Goal: Task Accomplishment & Management: Complete application form

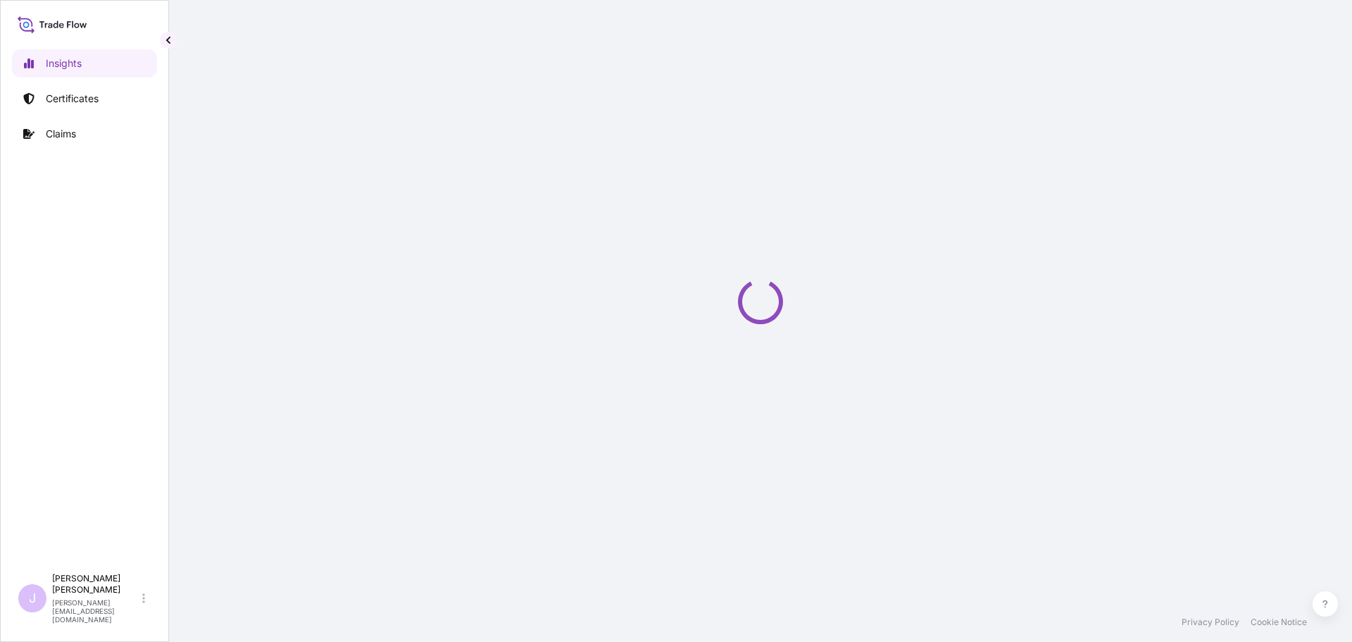
select select "2025"
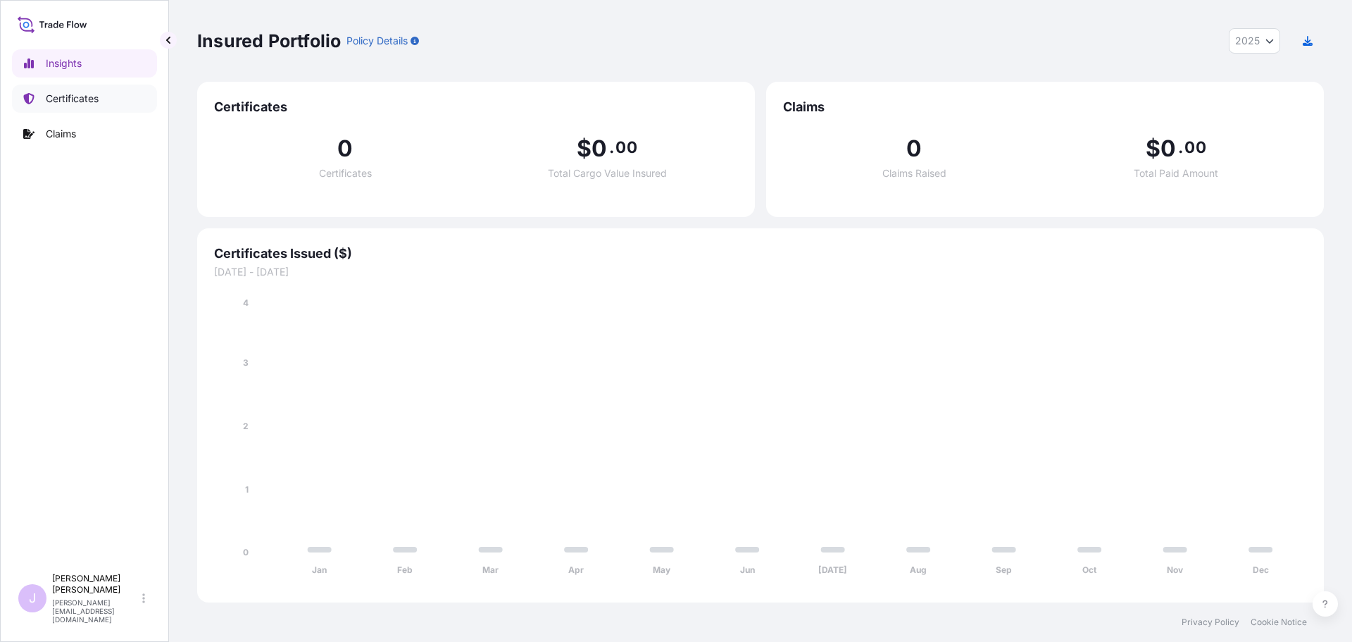
click at [65, 99] on p "Certificates" at bounding box center [72, 99] width 53 height 14
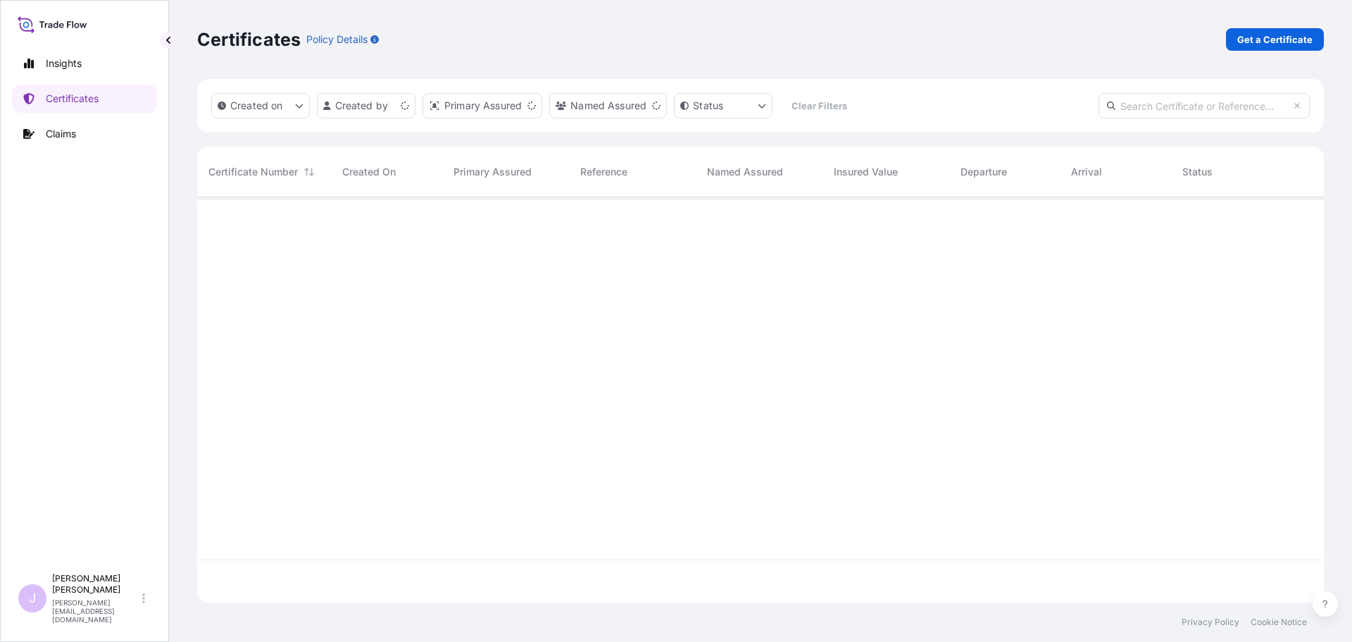
scroll to position [402, 1116]
click at [1273, 46] on link "Get a Certificate" at bounding box center [1275, 39] width 98 height 23
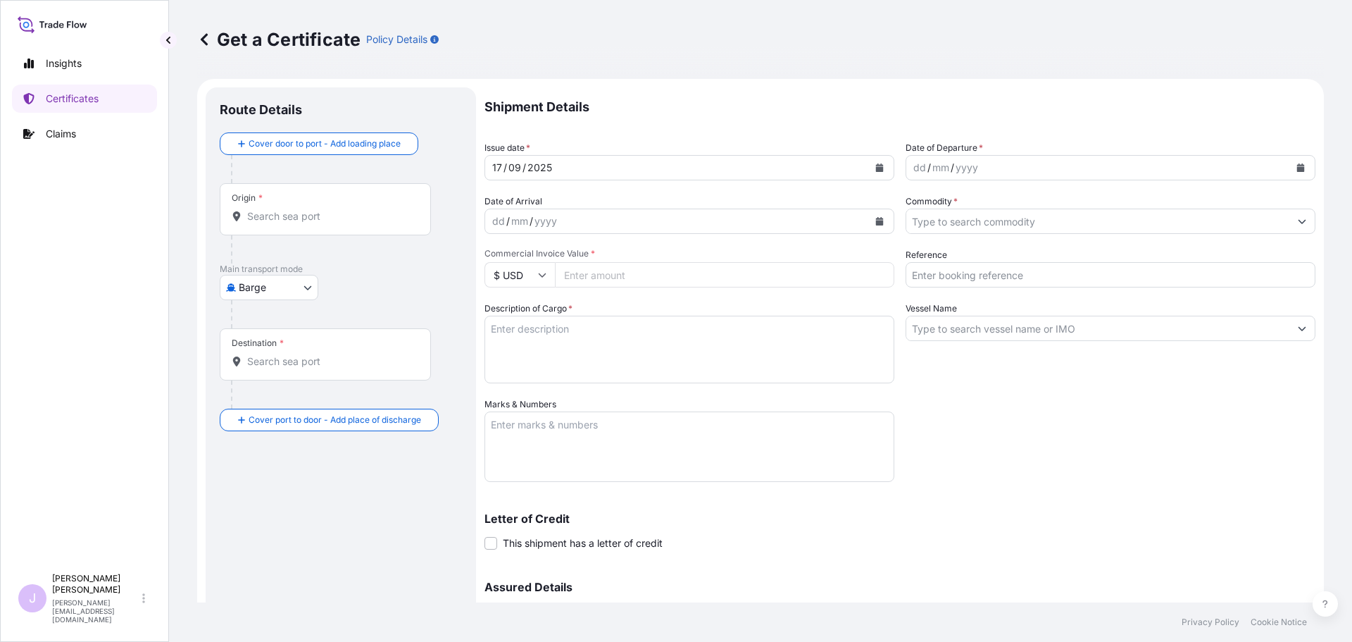
click at [279, 281] on body "Insights Certificates Claims J Juliana Rodriguez juliana.rodriguez@seaboardtrad…" at bounding box center [676, 321] width 1352 height 642
click at [263, 397] on span "Ocean Vessel" at bounding box center [277, 400] width 63 height 14
select select "Ocean Vessel"
click at [334, 237] on div "Origin *" at bounding box center [325, 215] width 211 height 52
click at [334, 229] on input "Origin *" at bounding box center [330, 222] width 166 height 14
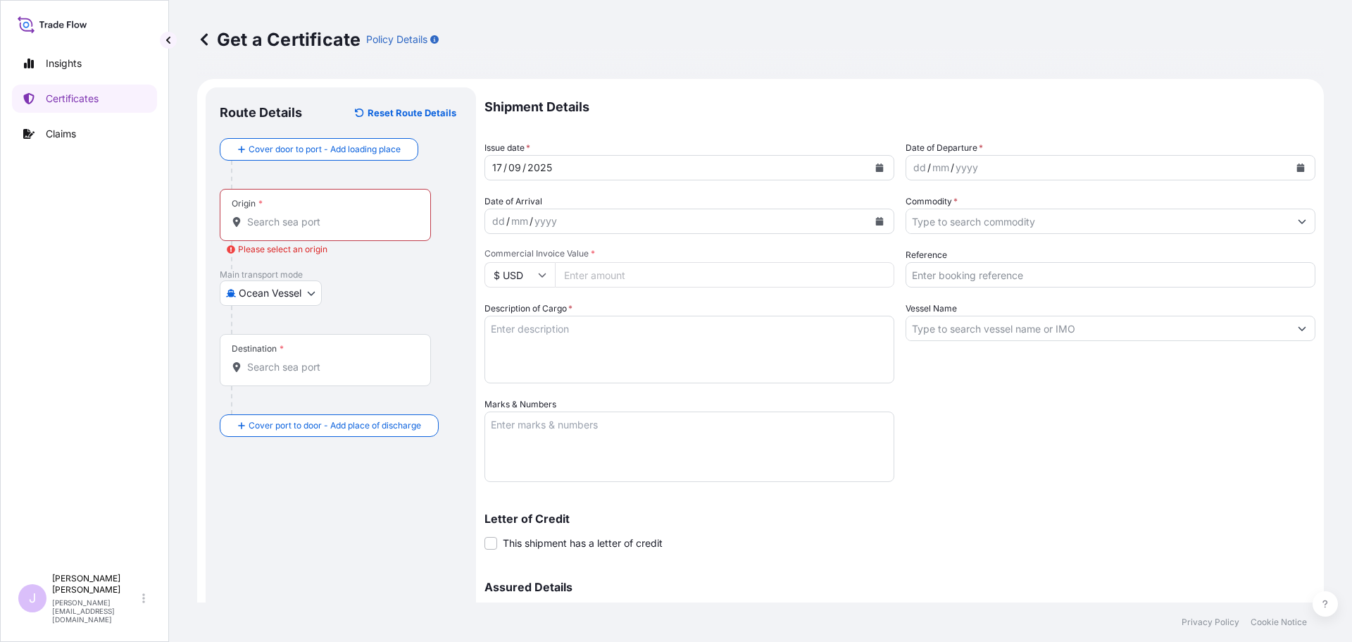
click at [342, 220] on input "Origin * Please select an origin" at bounding box center [330, 222] width 166 height 14
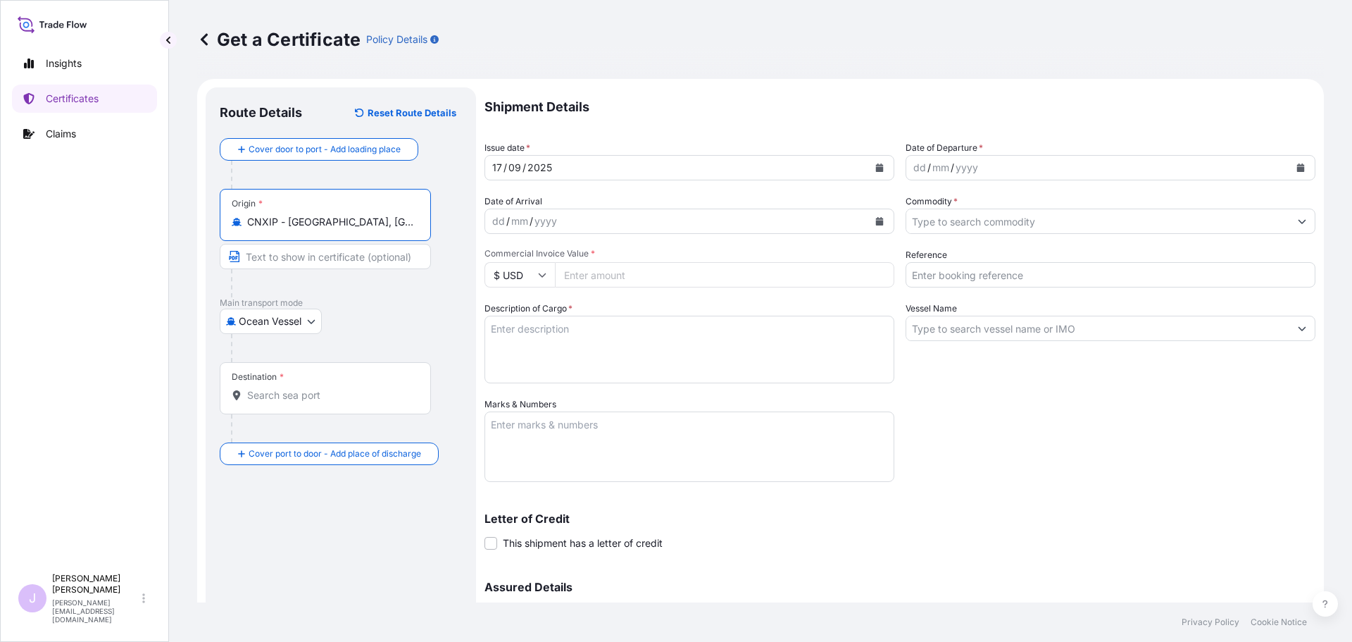
type input "CNXIP - Xingang, China"
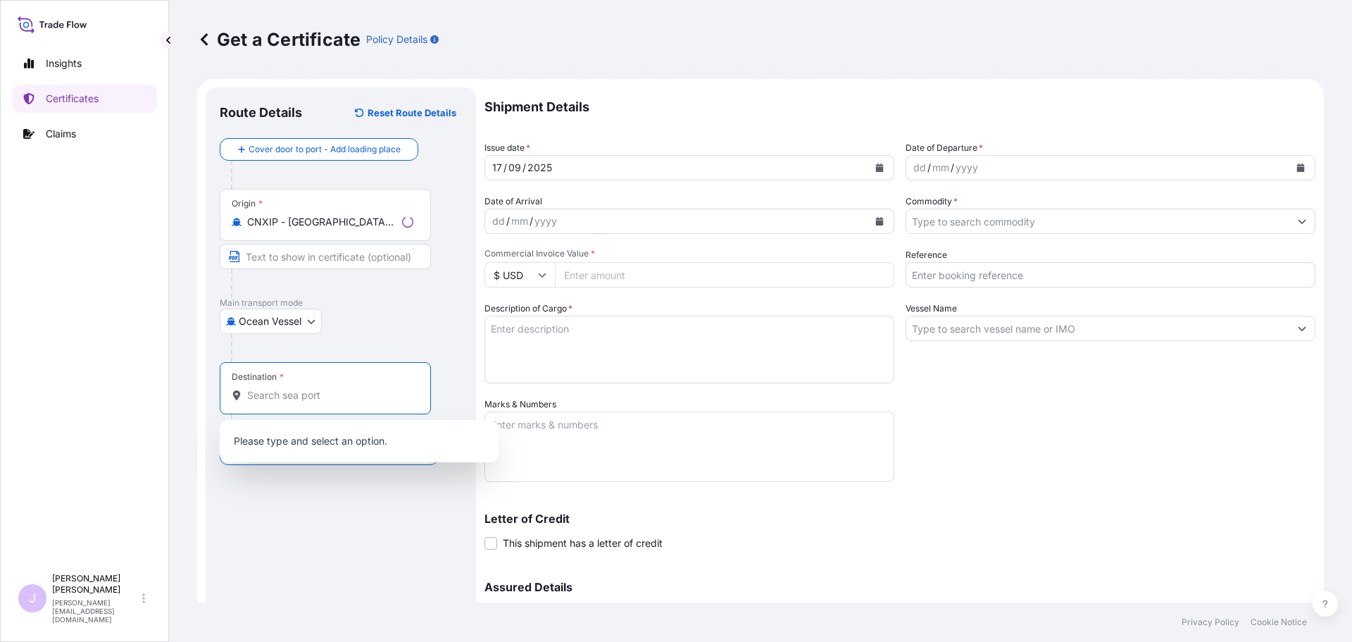
click at [321, 392] on input "Destination *" at bounding box center [330, 395] width 166 height 14
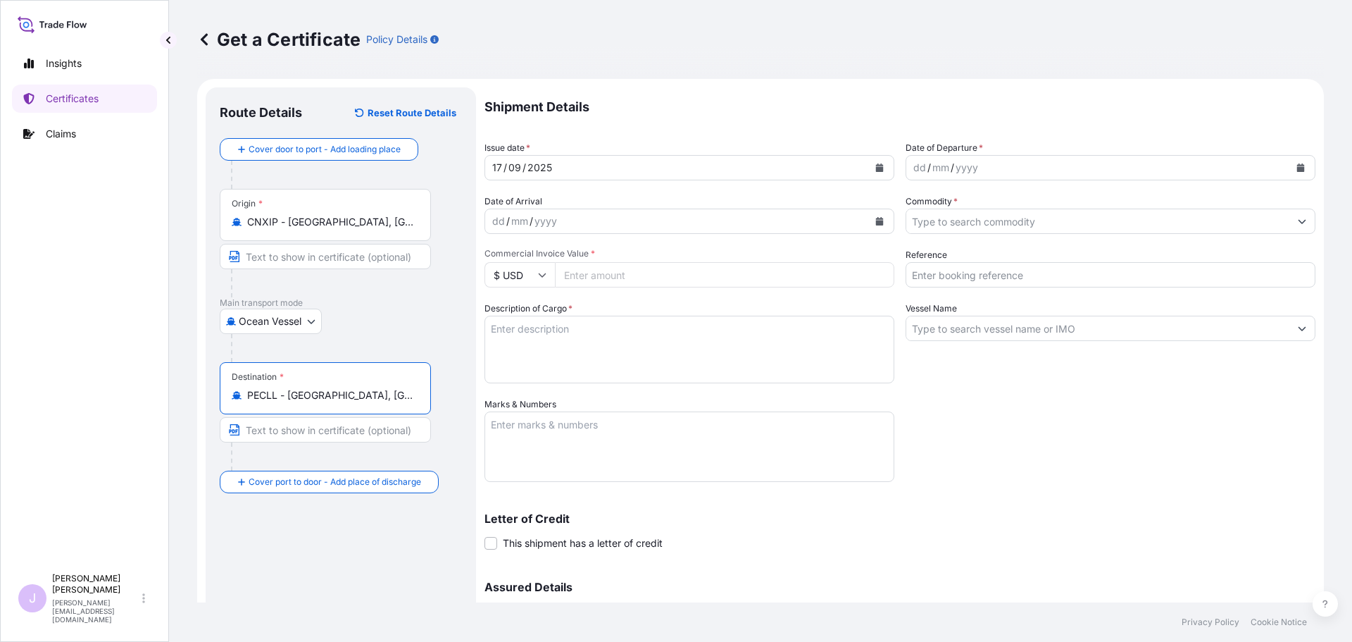
type input "PECLL - Callao, Peru"
click at [864, 468] on textarea "Marks & Numbers" at bounding box center [689, 446] width 410 height 70
click at [582, 477] on textarea "BL HLCUTS12507BBTY3" at bounding box center [689, 446] width 410 height 70
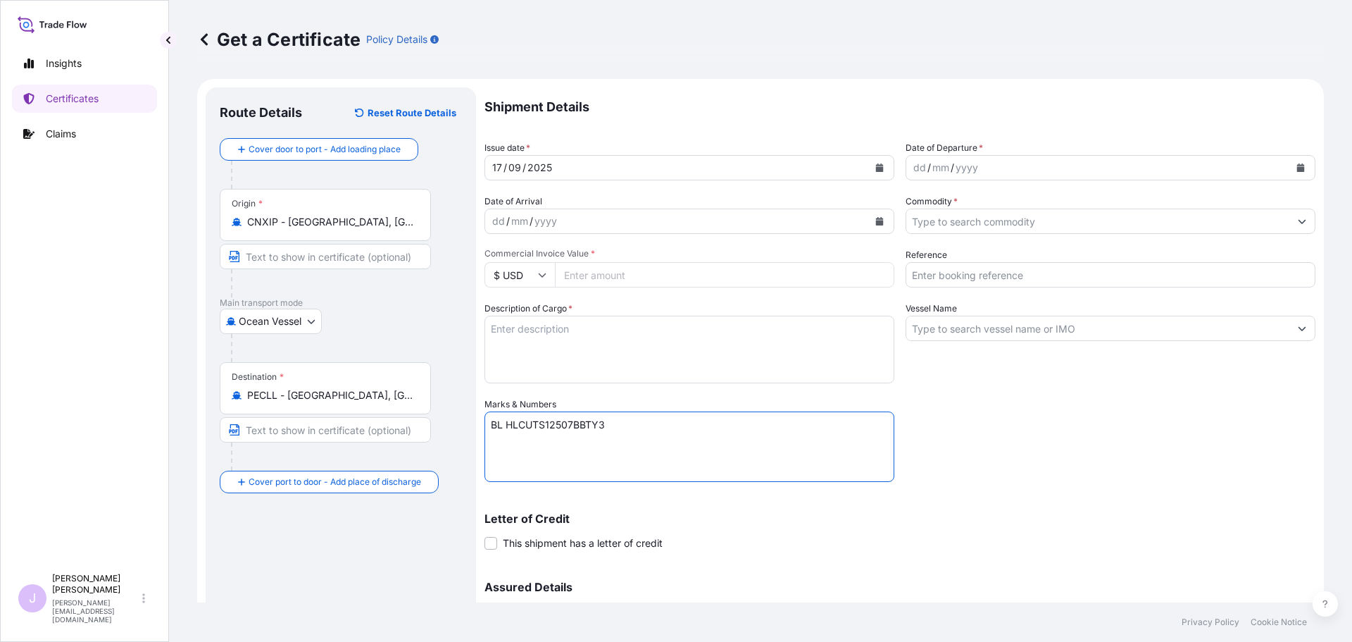
paste textarea "Seaboard Overseas Peru S.A. Av. Victor Andrés Belaúnde Nro. 332 Oficina 302 Tor…"
type textarea "BL HLCUTS12507BBTY3 Seaboard Overseas Peru S.A. Av. Victor Andrés Belaúnde Nro.…"
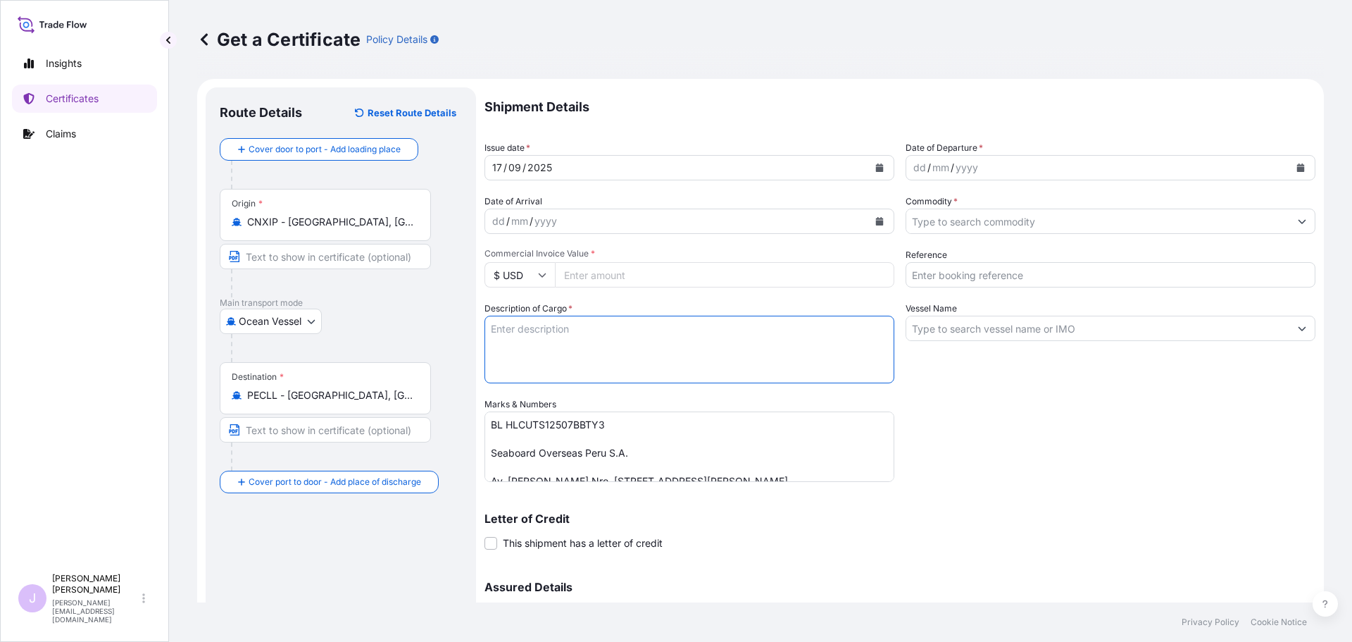
click at [681, 368] on textarea "Description of Cargo *" at bounding box center [689, 349] width 410 height 68
type textarea "L-ARGININE 1160 BAGS X 25 KGS"
click at [653, 267] on input "Commercial Invoice Value *" at bounding box center [724, 274] width 339 height 25
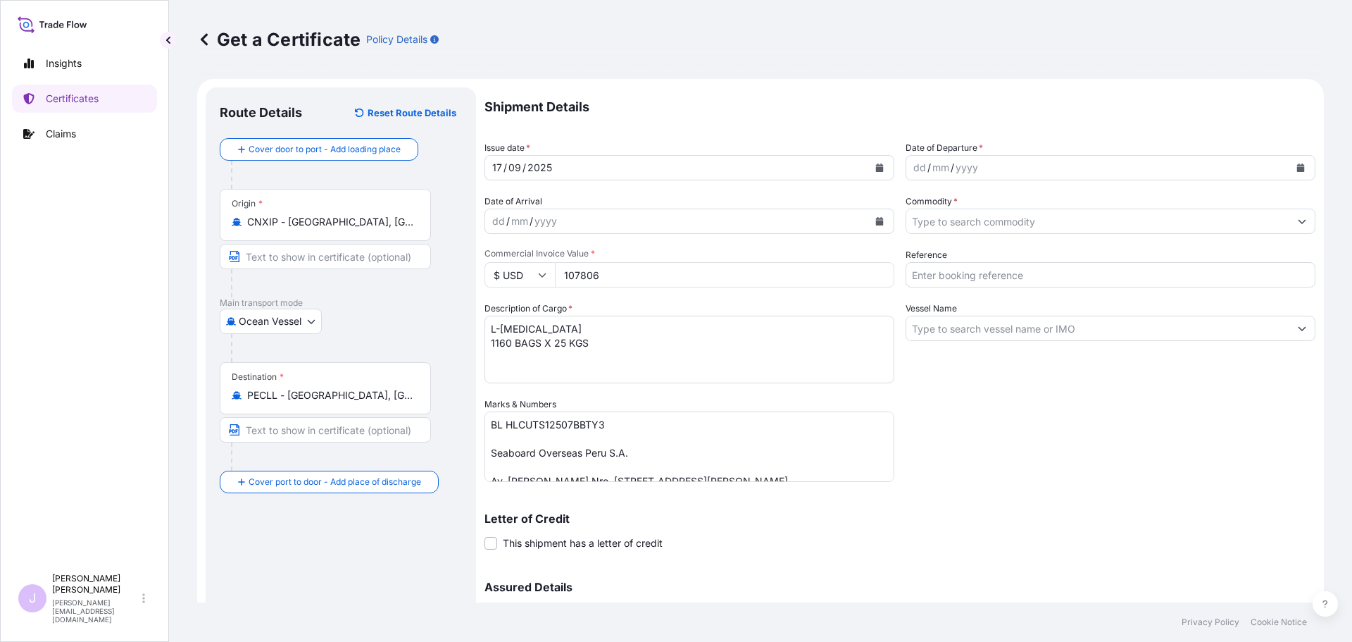
type input "107806"
click at [1297, 170] on icon "Calendar" at bounding box center [1301, 167] width 8 height 8
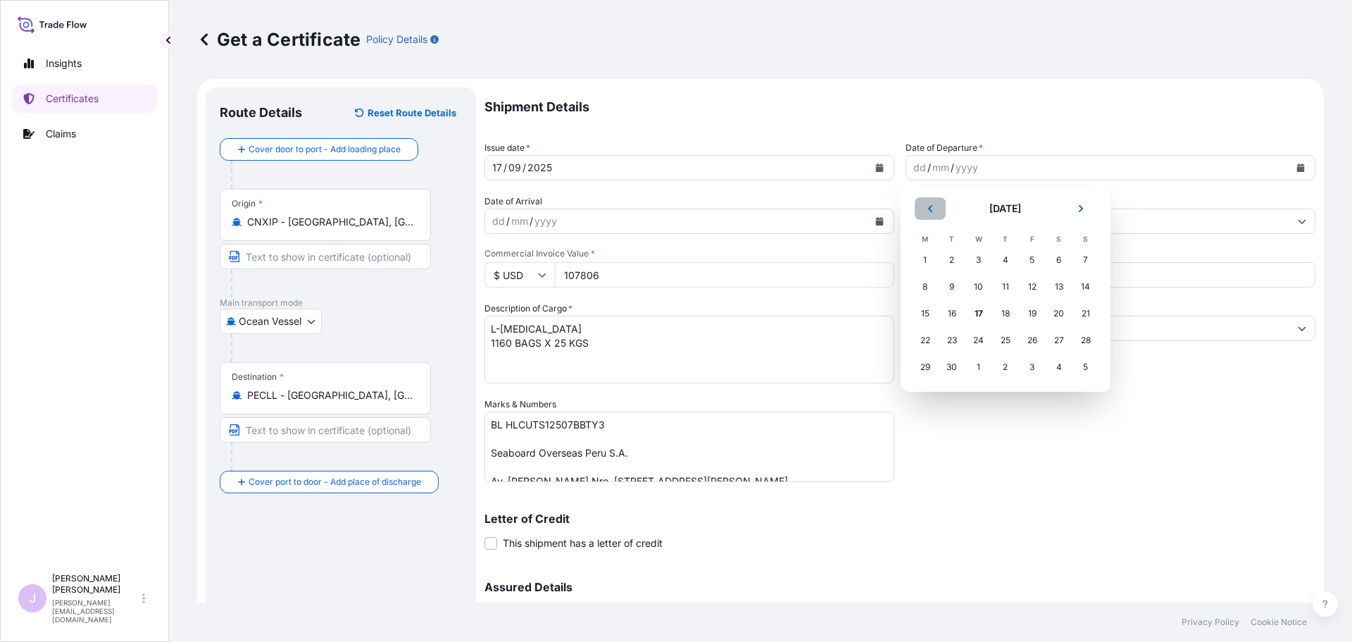
click at [933, 208] on icon "Previous" at bounding box center [930, 208] width 8 height 8
click at [1034, 368] on div "29" at bounding box center [1032, 366] width 25 height 25
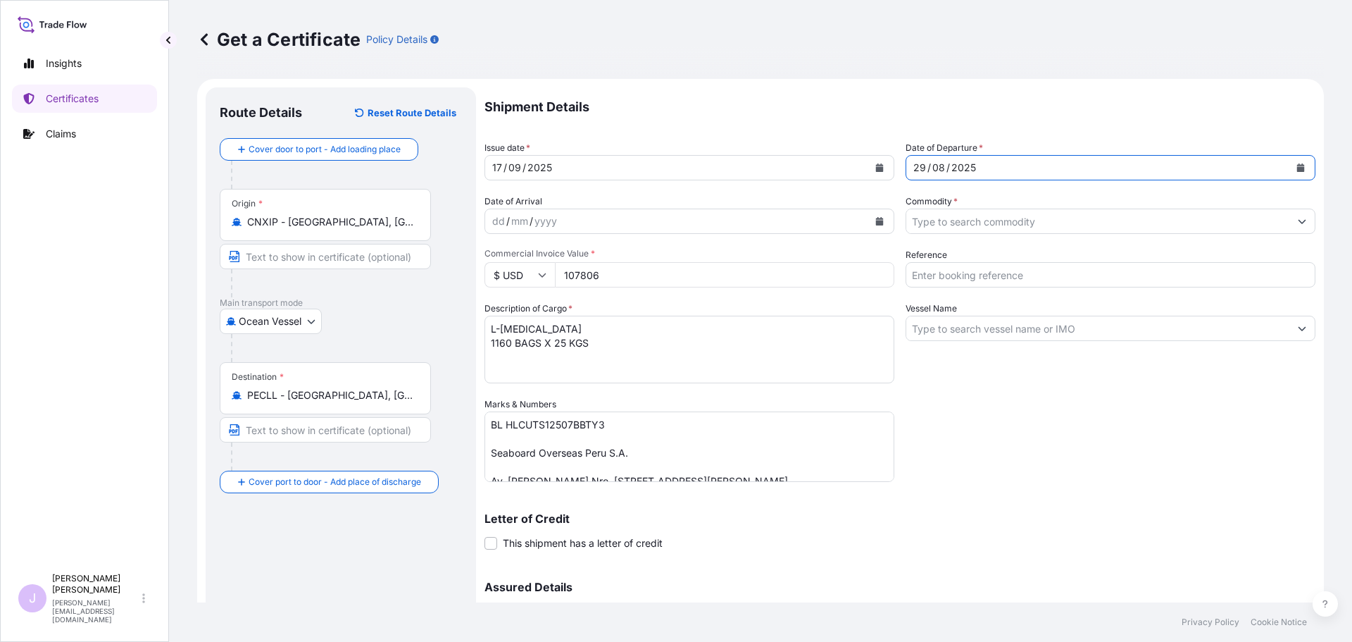
click at [986, 215] on input "Commodity *" at bounding box center [1097, 220] width 383 height 25
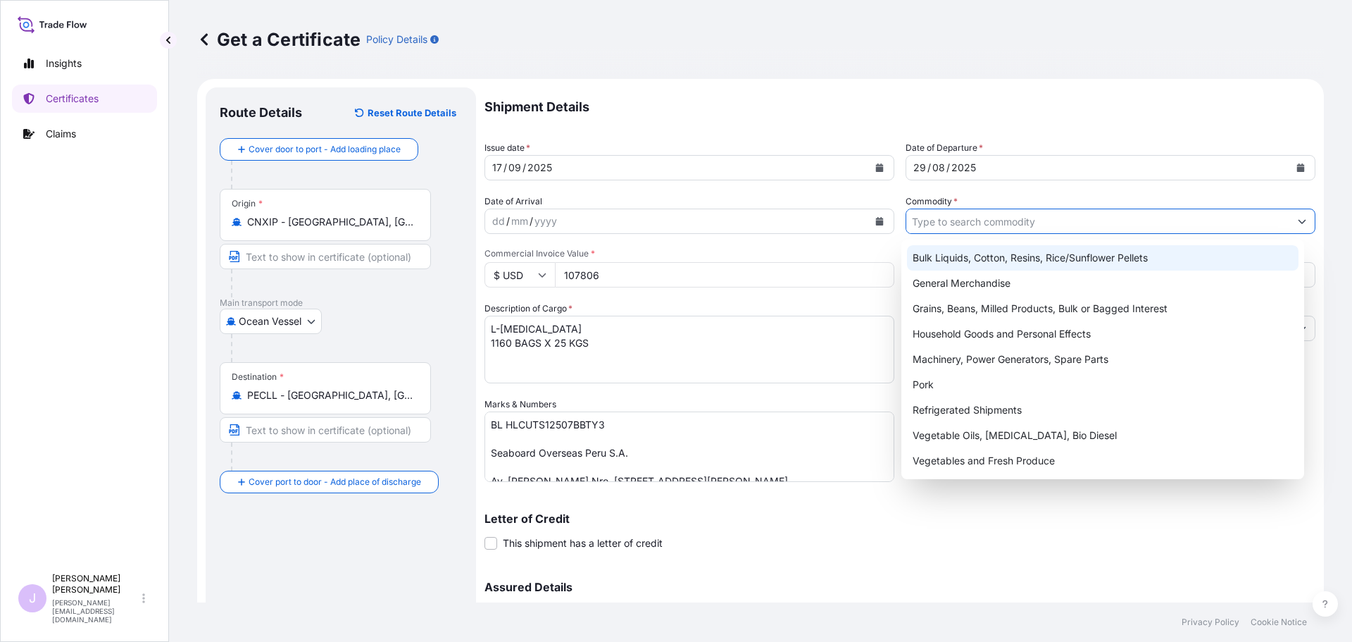
click at [985, 280] on div "General Merchandise" at bounding box center [1103, 282] width 392 height 25
type input "General Merchandise"
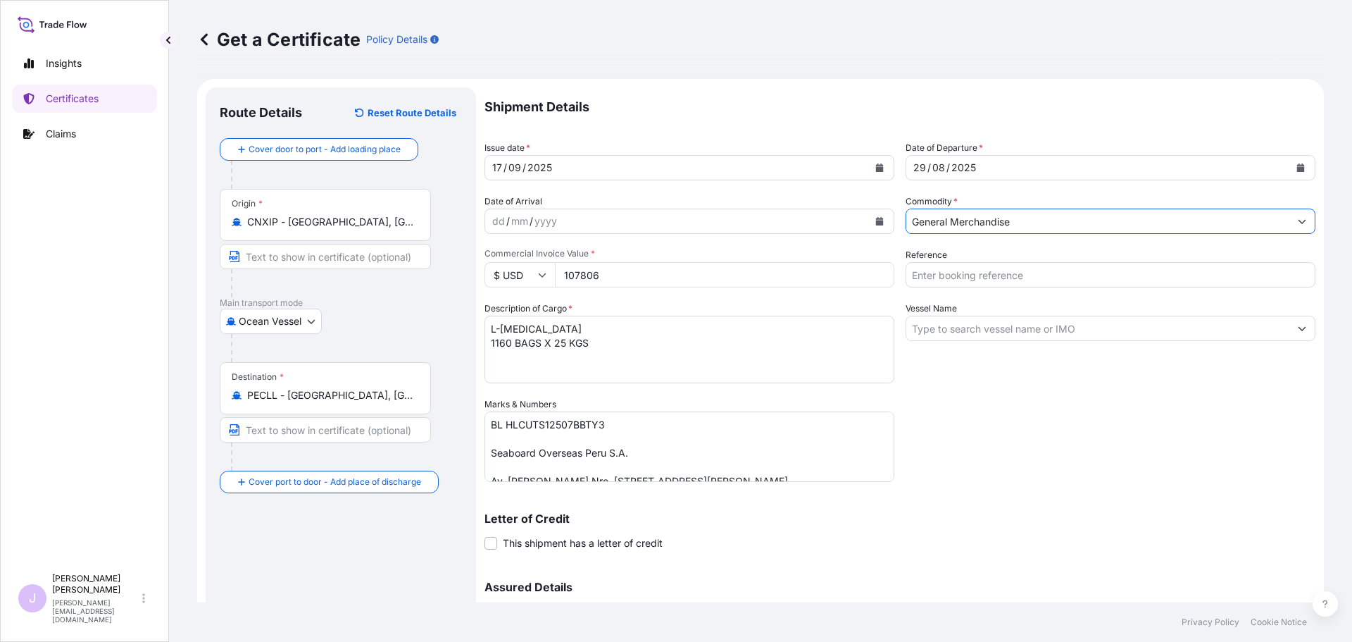
click at [975, 300] on div "Shipment Details Issue date * 17 / 09 / 2025 Date of Departure * 29 / 08 / 2025…" at bounding box center [899, 396] width 831 height 618
click at [969, 277] on input "Reference" at bounding box center [1111, 274] width 410 height 25
type input "FA14844"
click at [974, 342] on div "Vessel Name" at bounding box center [1111, 342] width 410 height 82
click at [974, 335] on input "Vessel Name" at bounding box center [1097, 327] width 383 height 25
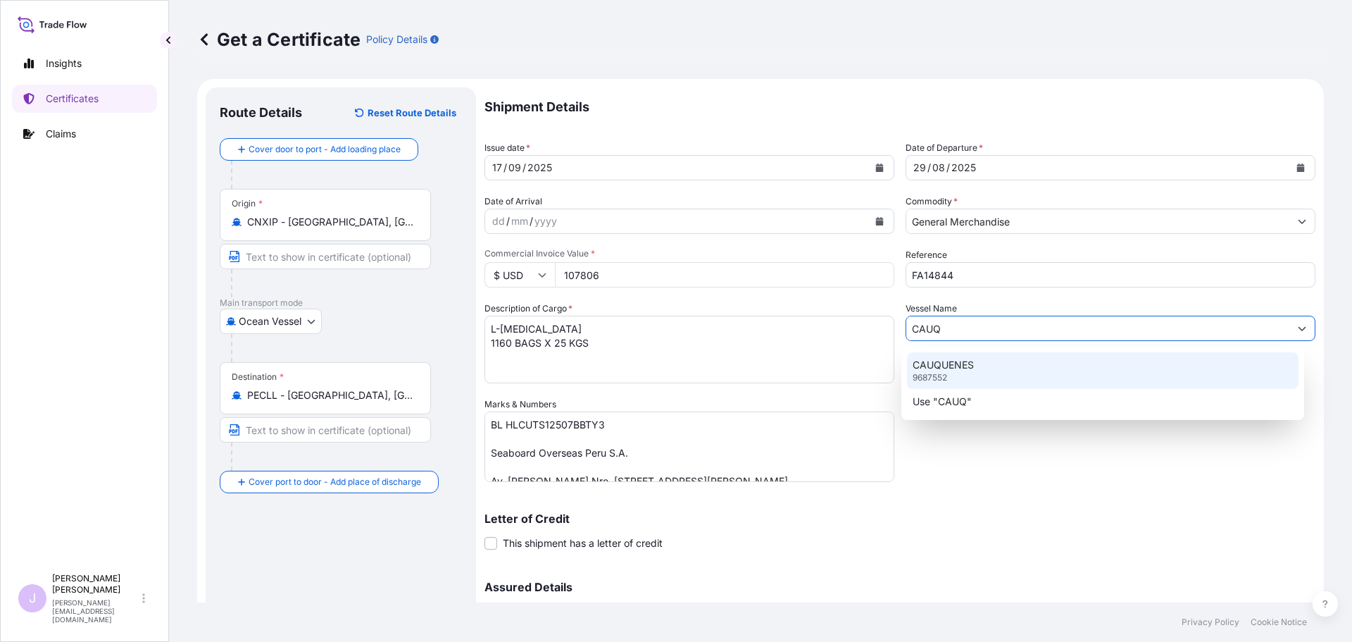
click at [1045, 379] on div "CAUQUENES 9687552" at bounding box center [1103, 370] width 392 height 37
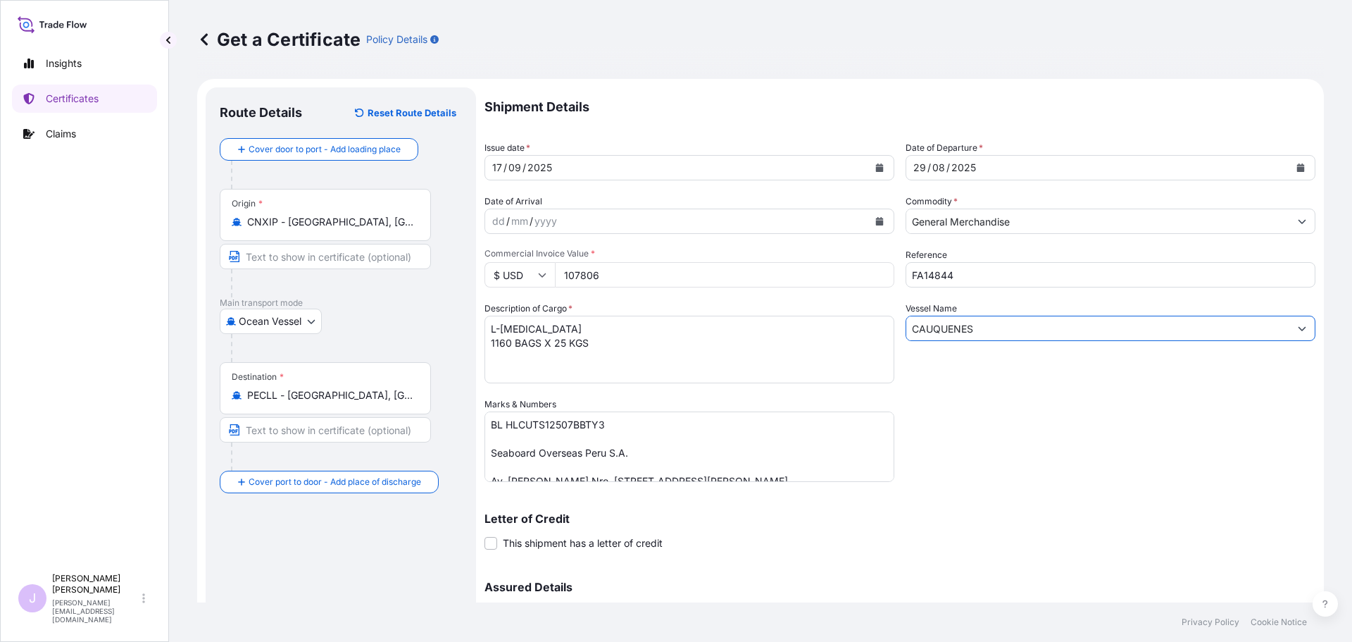
scroll to position [151, 0]
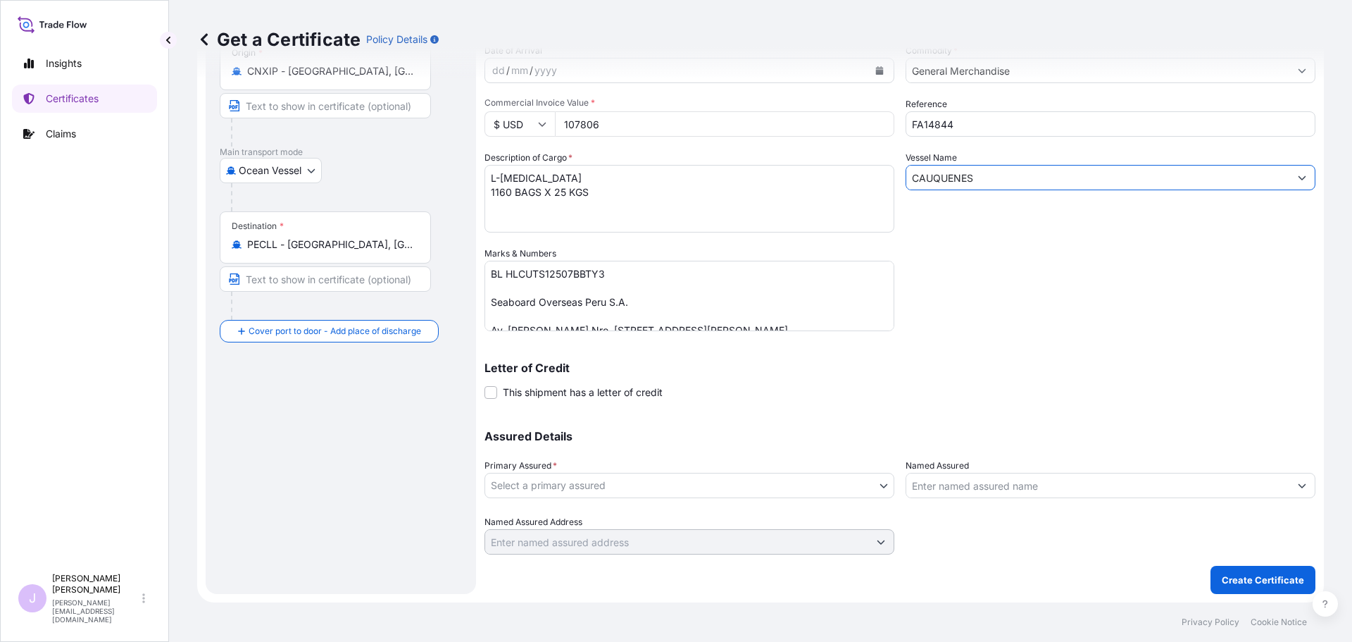
type input "CAUQUENES"
click at [829, 508] on div "Assured Details Primary Assured * Select a primary assured Seaboard Trading - C…" at bounding box center [899, 483] width 831 height 141
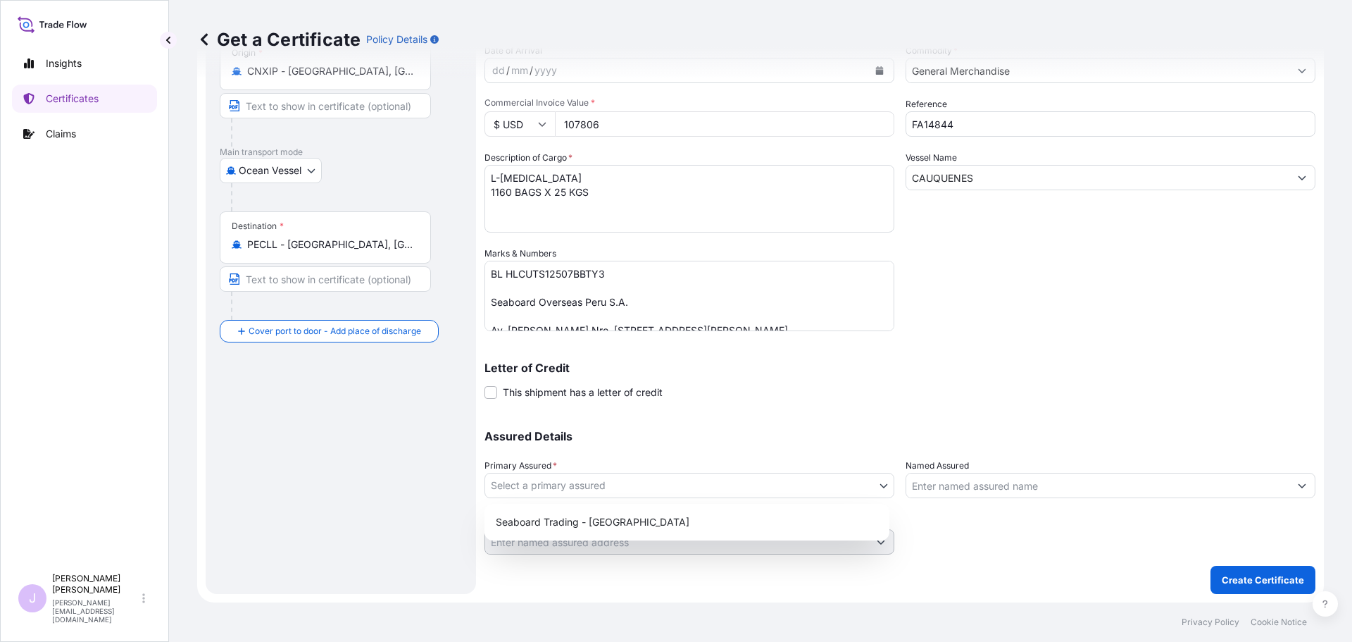
click at [827, 496] on body "0 options available. 2 options available. 1 option available. Insights Certific…" at bounding box center [676, 321] width 1352 height 642
click at [758, 514] on div "Seaboard Trading - Colombia" at bounding box center [687, 521] width 394 height 25
select select "31639"
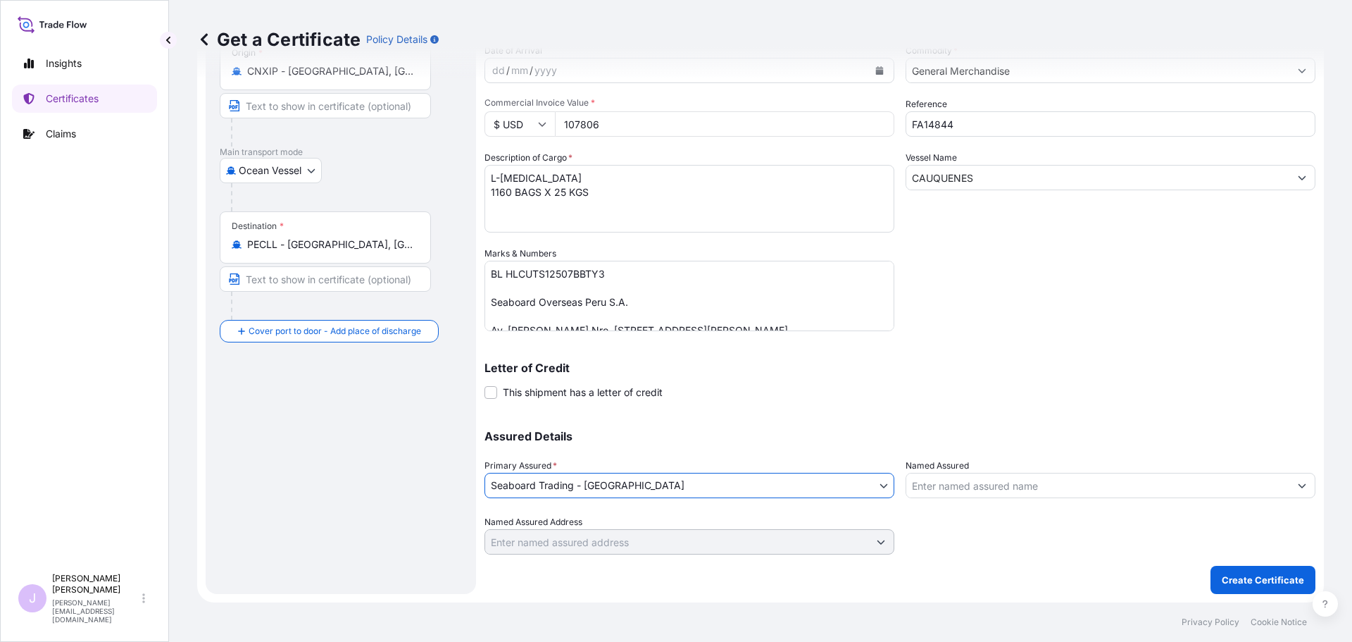
click at [989, 493] on input "Named Assured" at bounding box center [1097, 485] width 383 height 25
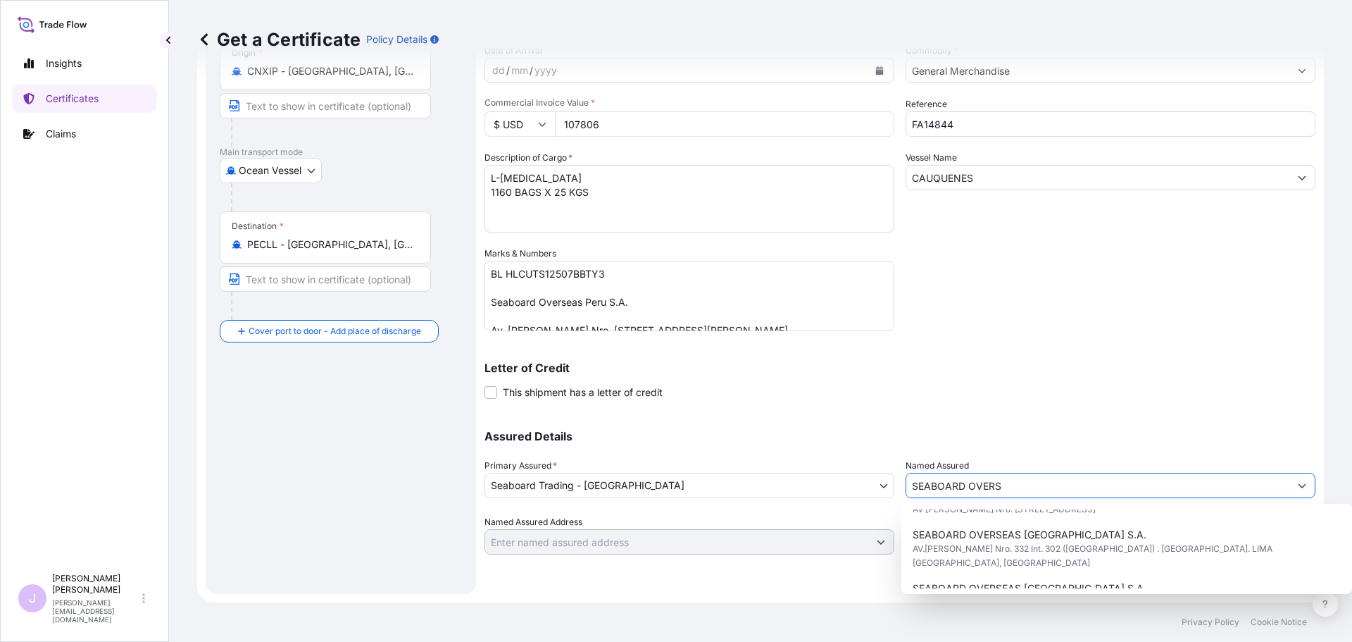
scroll to position [234, 0]
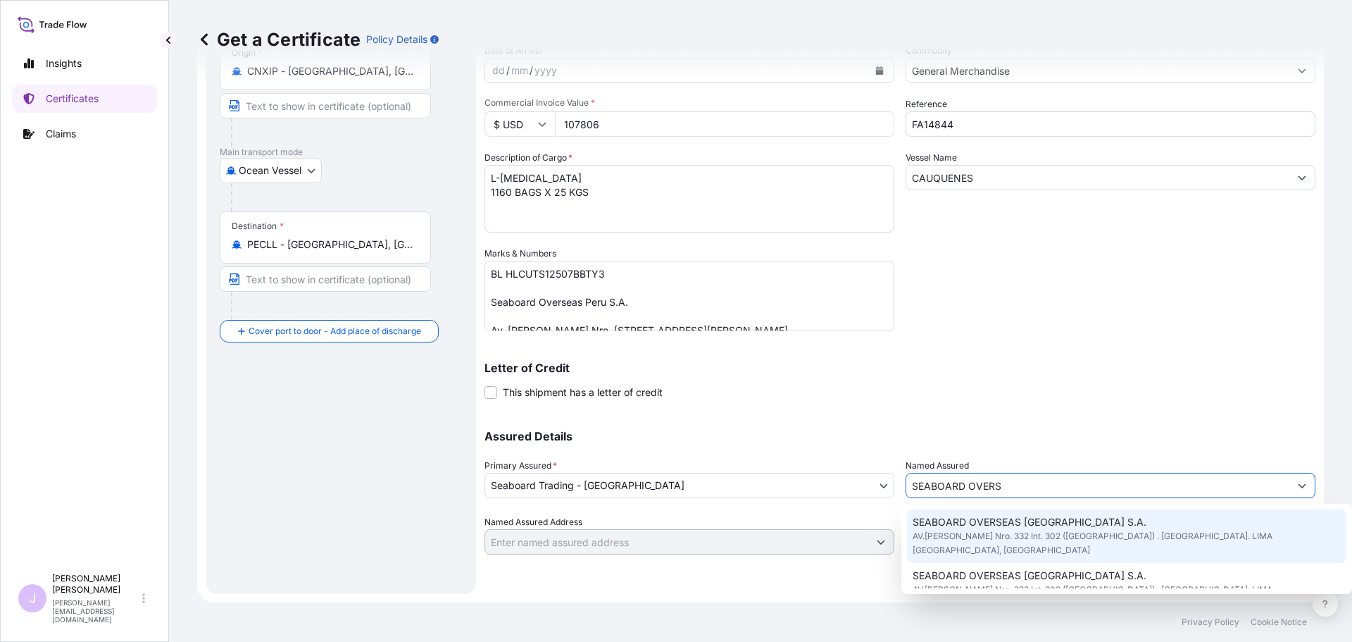
click at [1066, 528] on span "SEABOARD OVERSEAS PERU S.A." at bounding box center [1030, 522] width 234 height 14
type input "SEABOARD OVERSEAS PERU S.A."
type input "AV.VICTOR ANDRES BELAUNDE Nro. 332 Int. 302 (TORRE CROMO) . SAN ISIDRO. LIMA PE…"
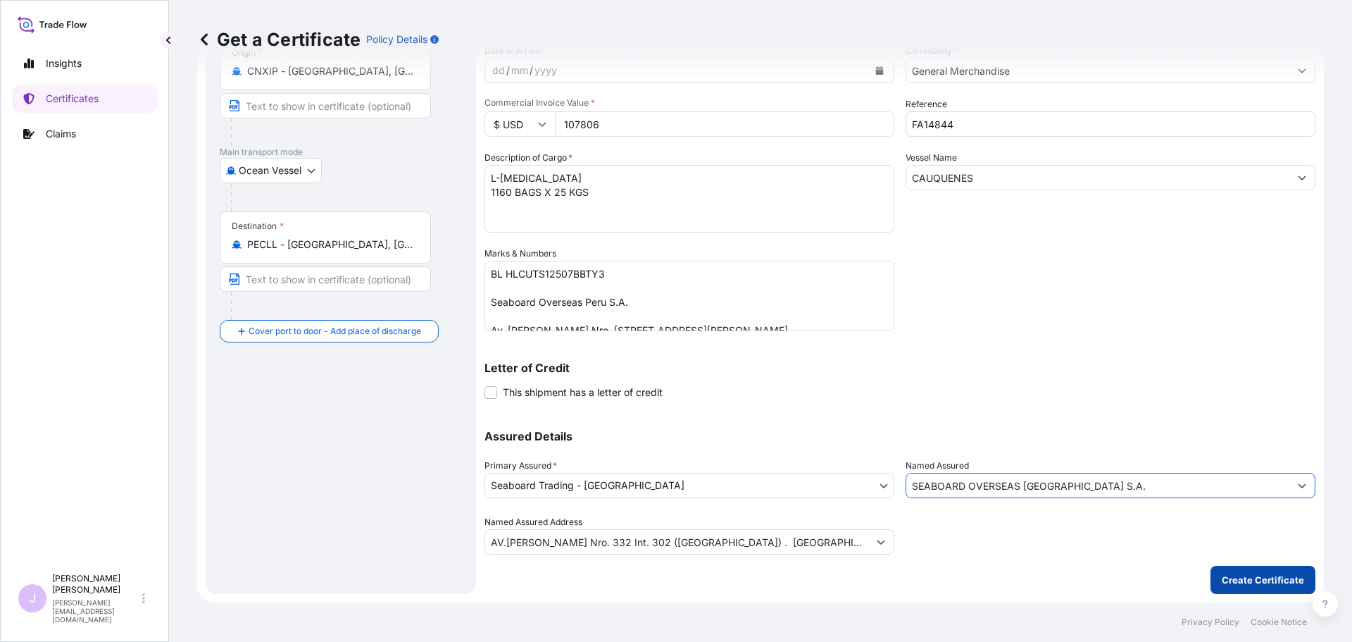
type input "SEABOARD OVERSEAS PERU S.A."
click at [1277, 584] on p "Create Certificate" at bounding box center [1263, 580] width 82 height 14
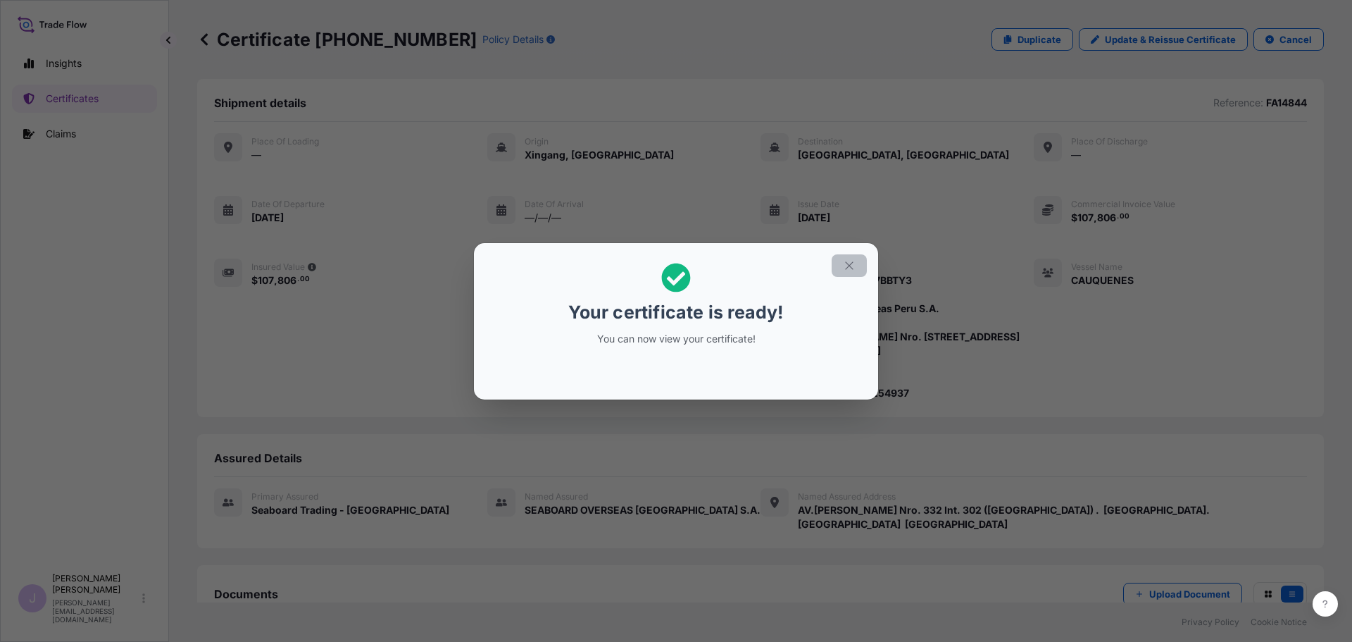
click at [849, 274] on button "button" at bounding box center [849, 265] width 35 height 23
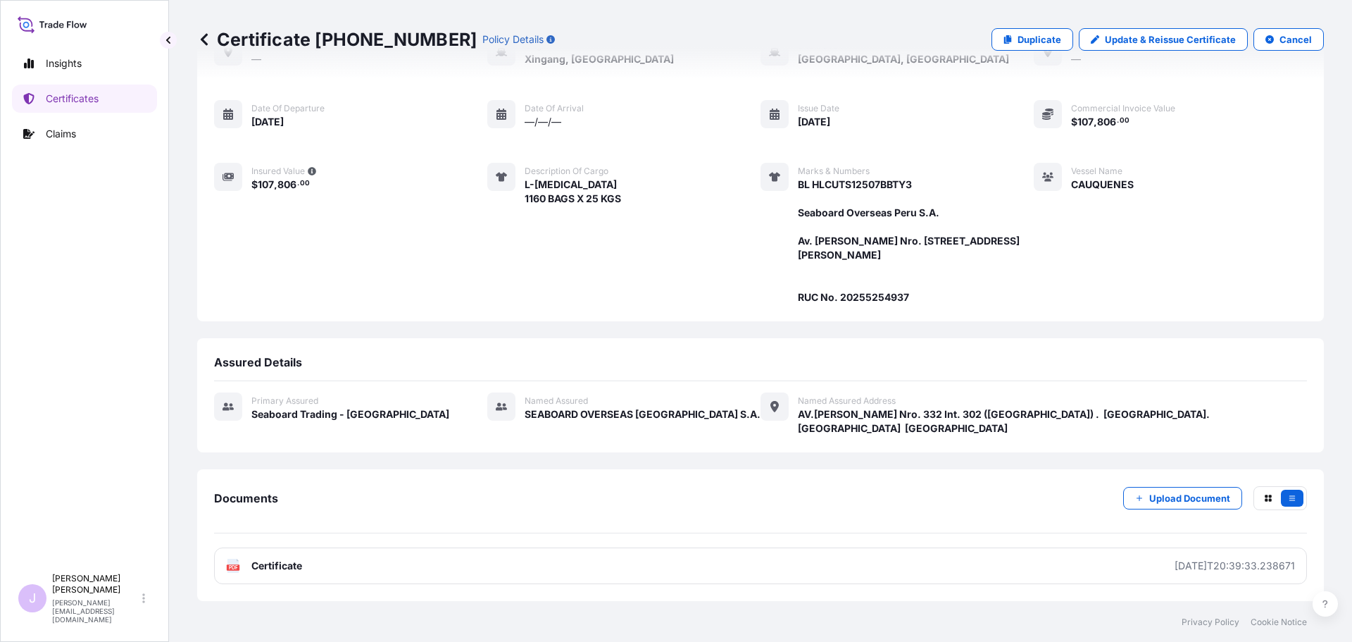
scroll to position [196, 0]
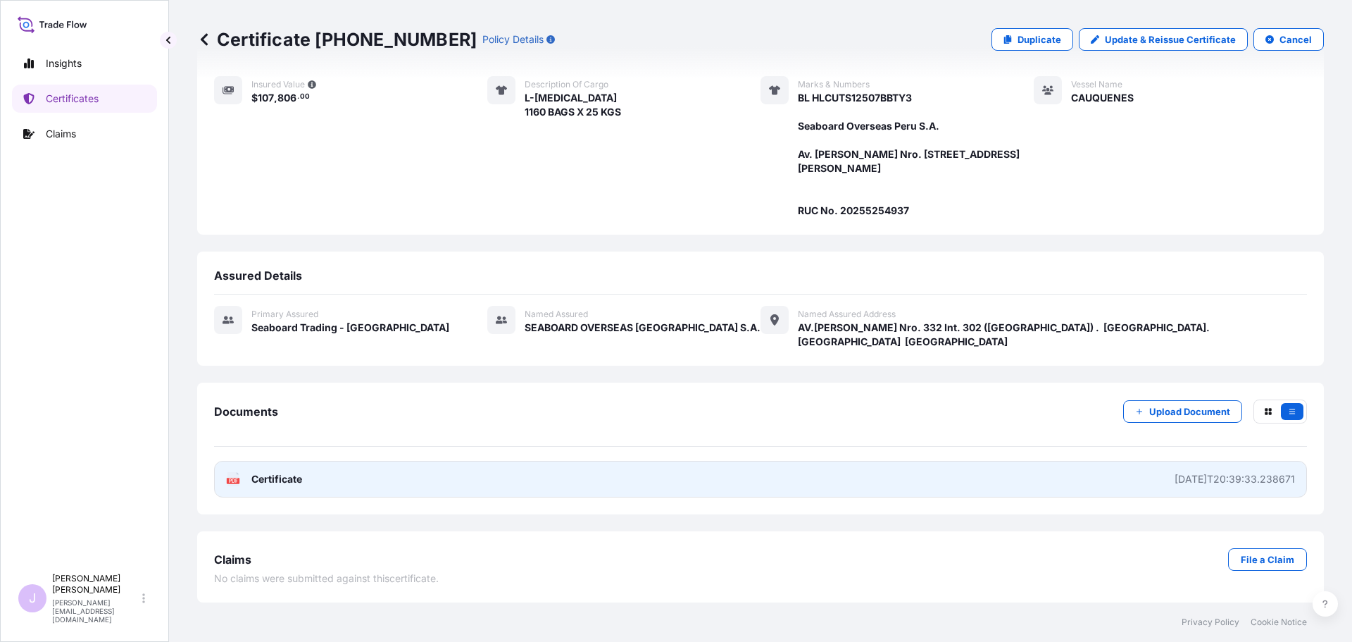
click at [557, 482] on link "PDF Certificate 2025-09-17T20:39:33.238671" at bounding box center [760, 479] width 1093 height 37
